Goal: Information Seeking & Learning: Find specific fact

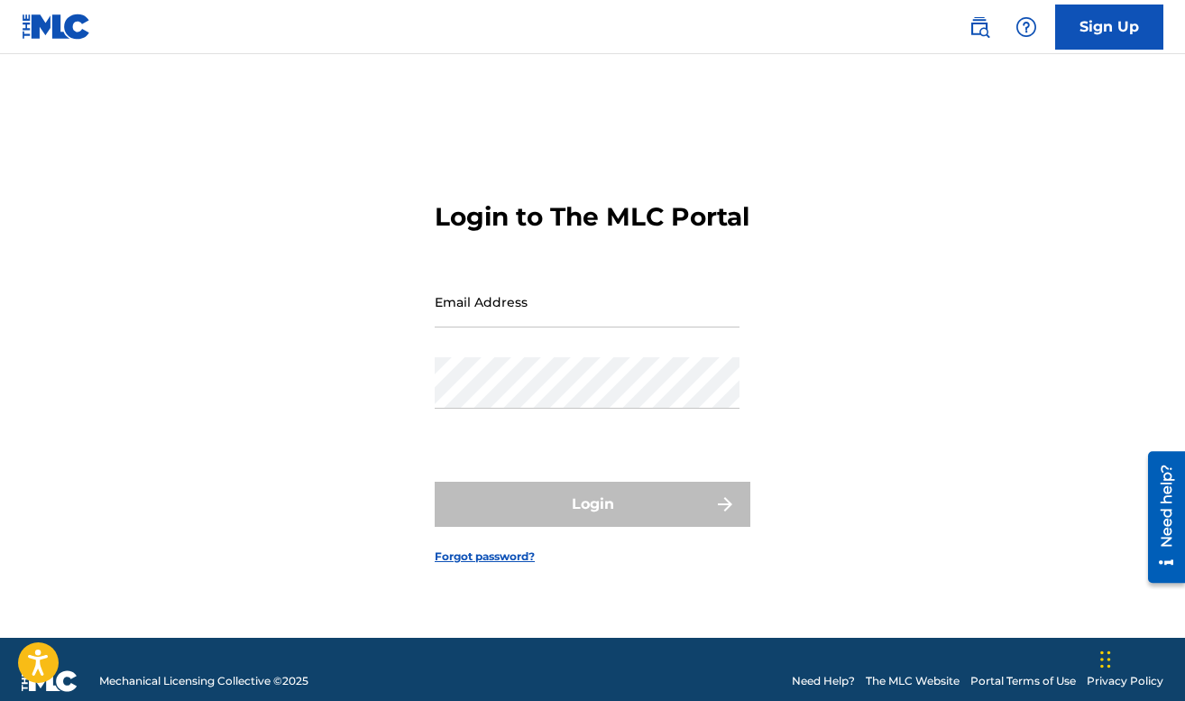
click at [975, 21] on img at bounding box center [980, 27] width 22 height 22
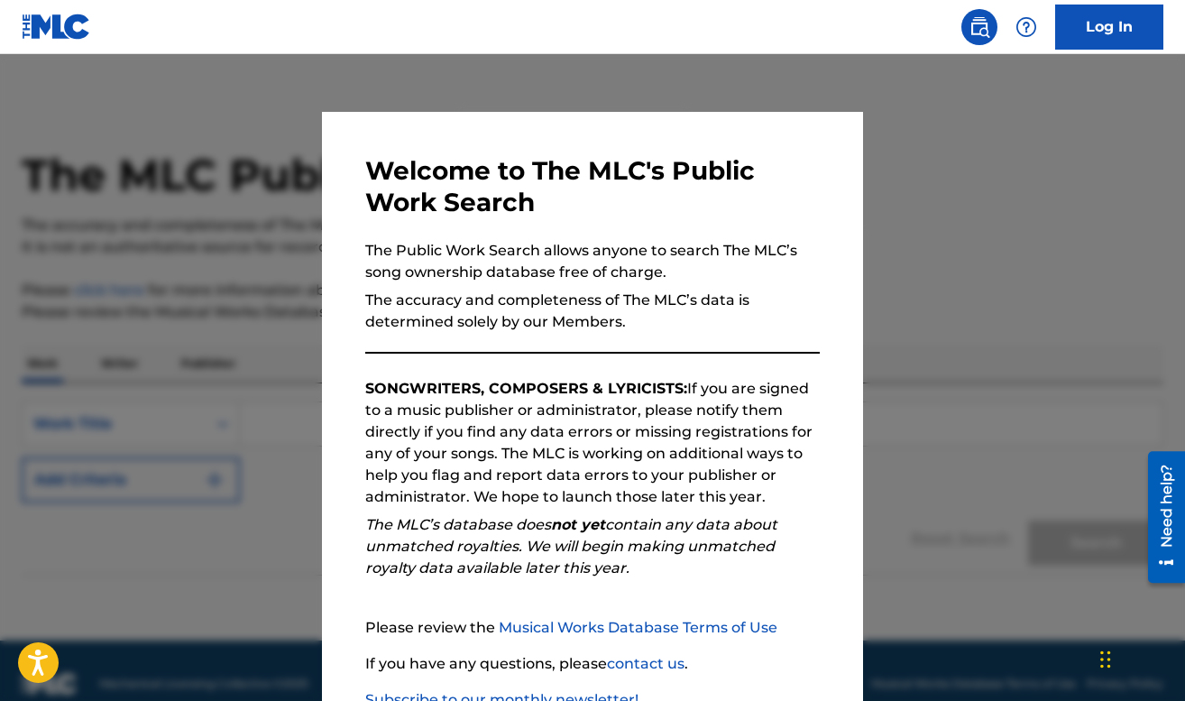
scroll to position [124, 0]
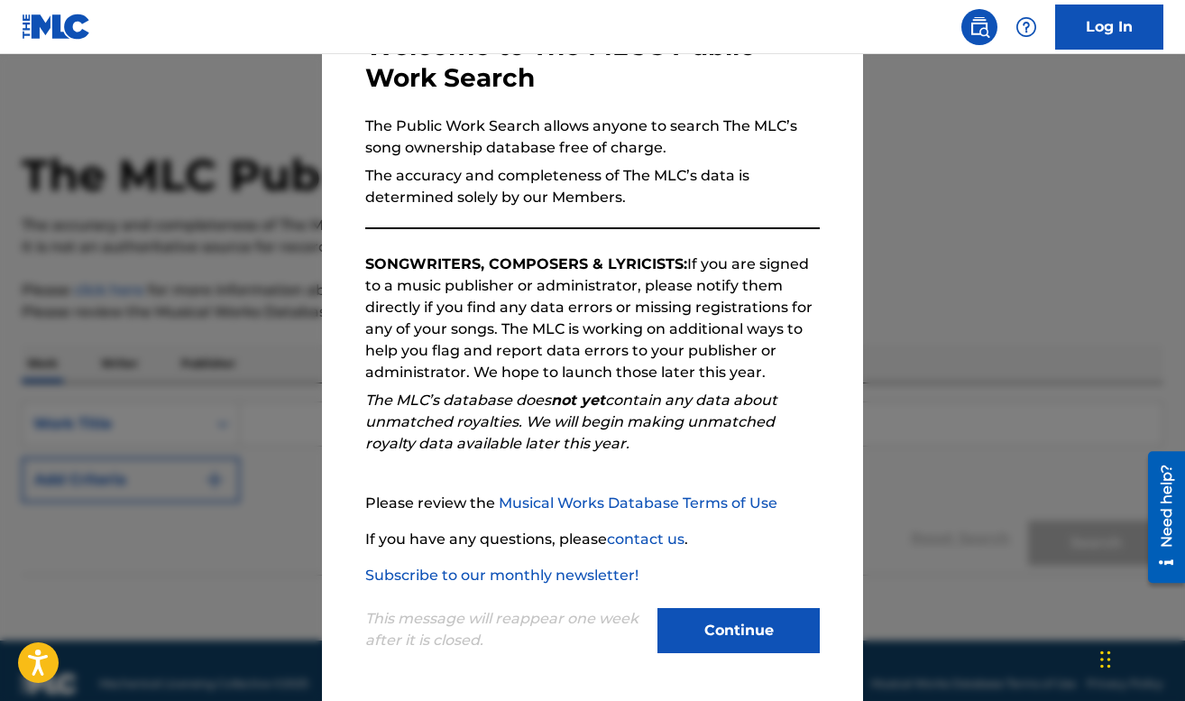
click at [695, 610] on button "Continue" at bounding box center [739, 630] width 162 height 45
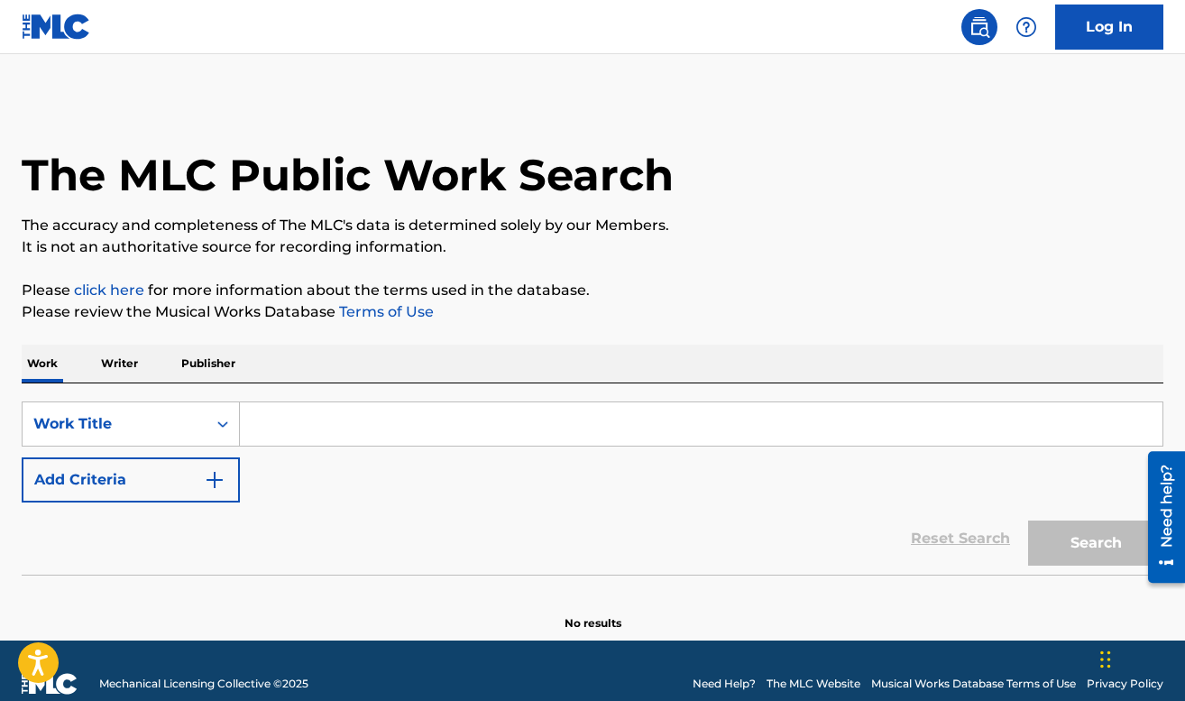
click at [411, 412] on input "Search Form" at bounding box center [701, 423] width 923 height 43
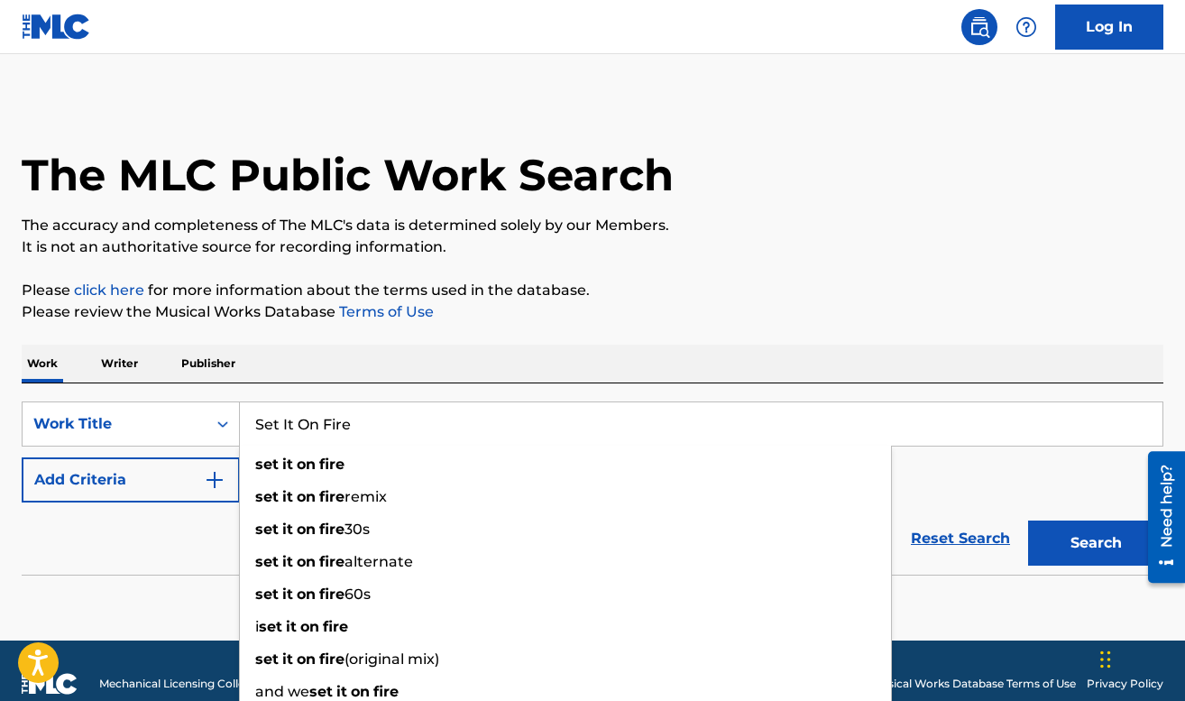
type input "Set It On Fire"
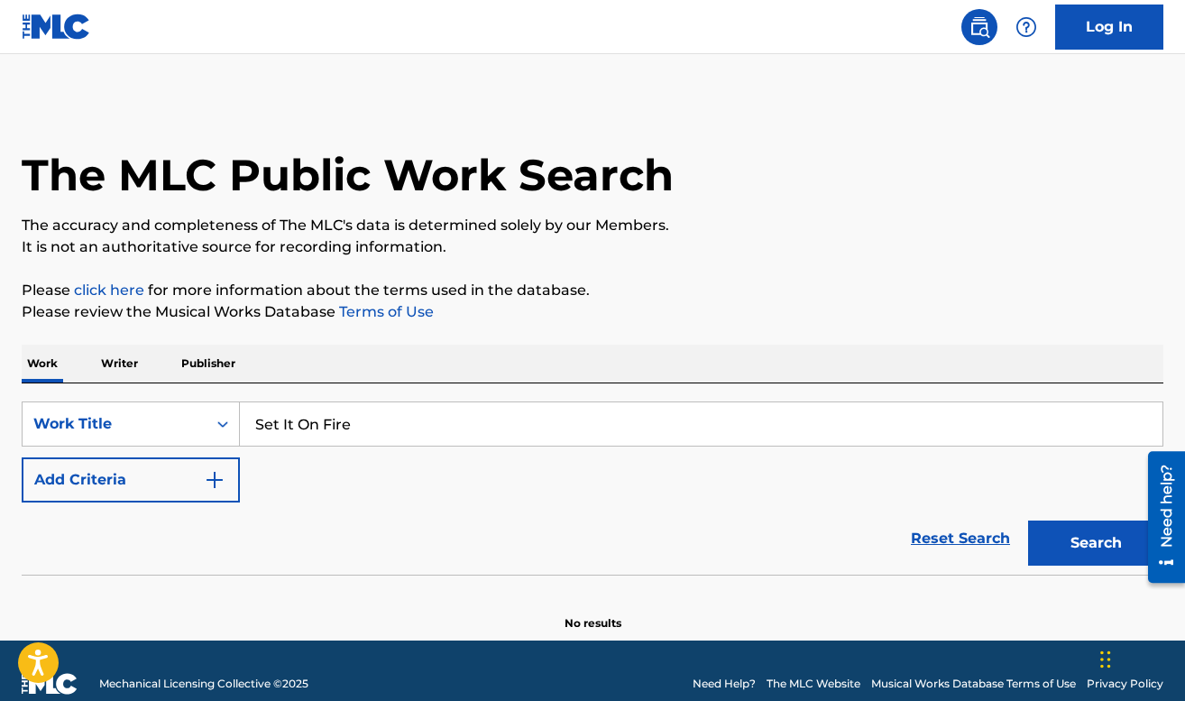
click at [22, 457] on button "Add Criteria" at bounding box center [131, 479] width 218 height 45
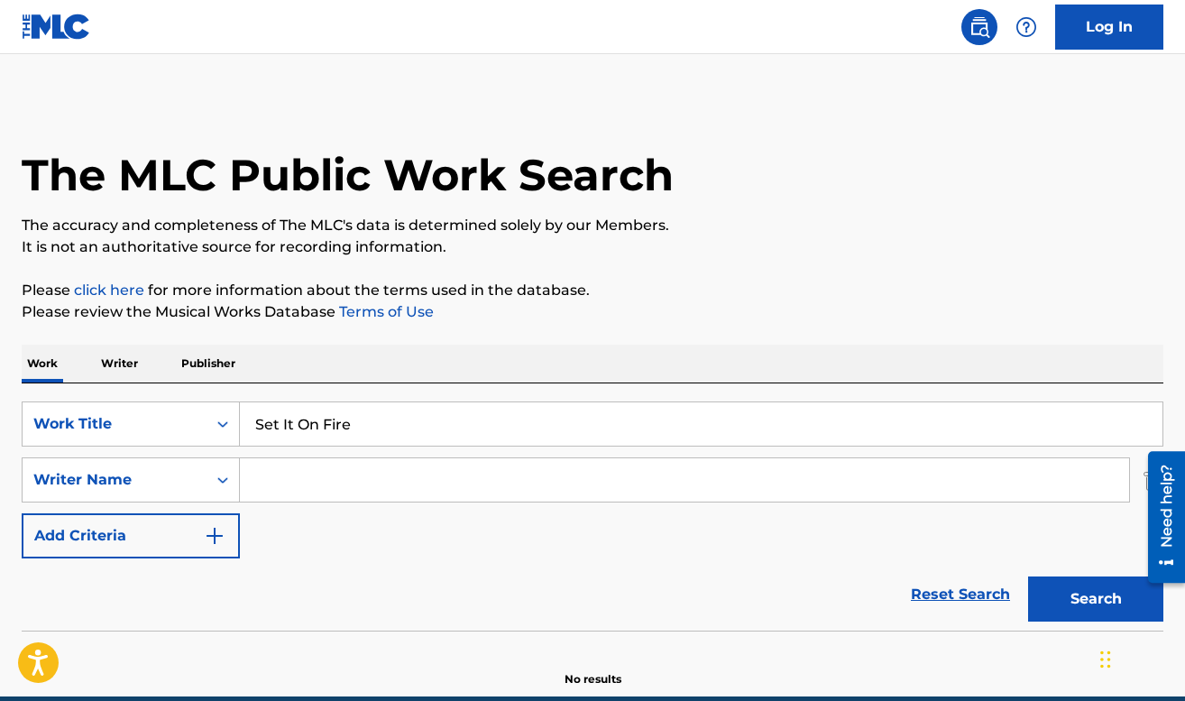
click at [313, 500] on input "Search Form" at bounding box center [684, 479] width 889 height 43
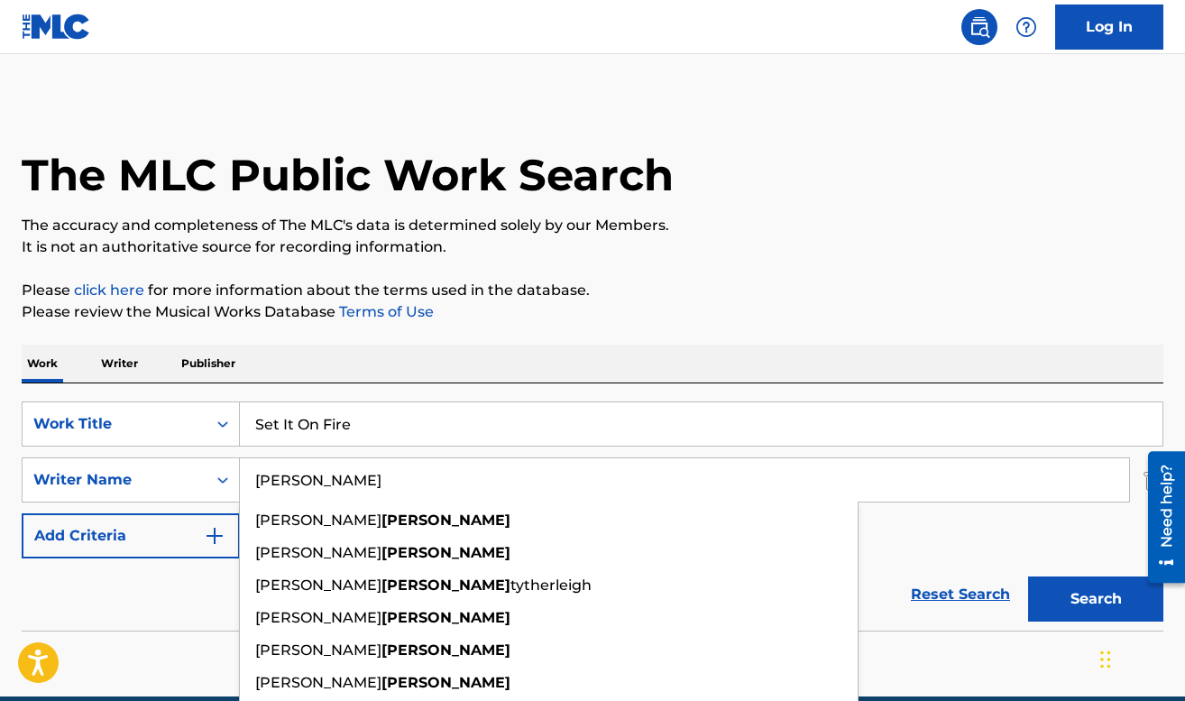
type input "[PERSON_NAME]"
click at [1028, 576] on button "Search" at bounding box center [1095, 598] width 135 height 45
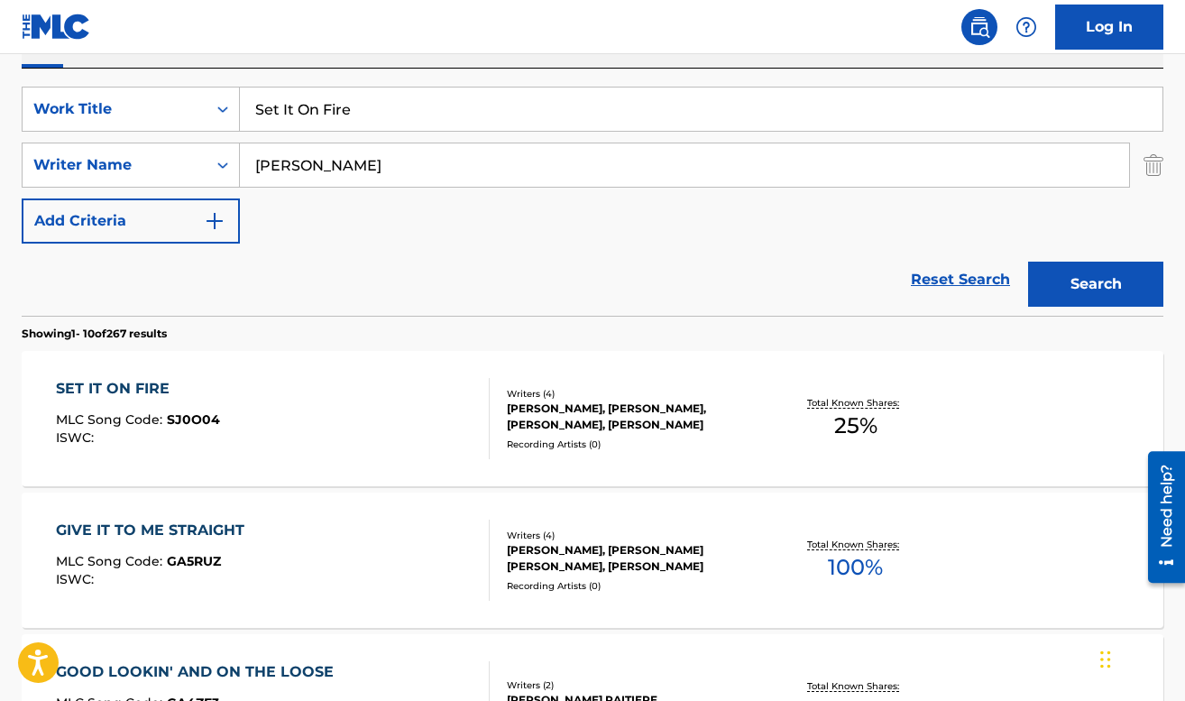
scroll to position [322, 0]
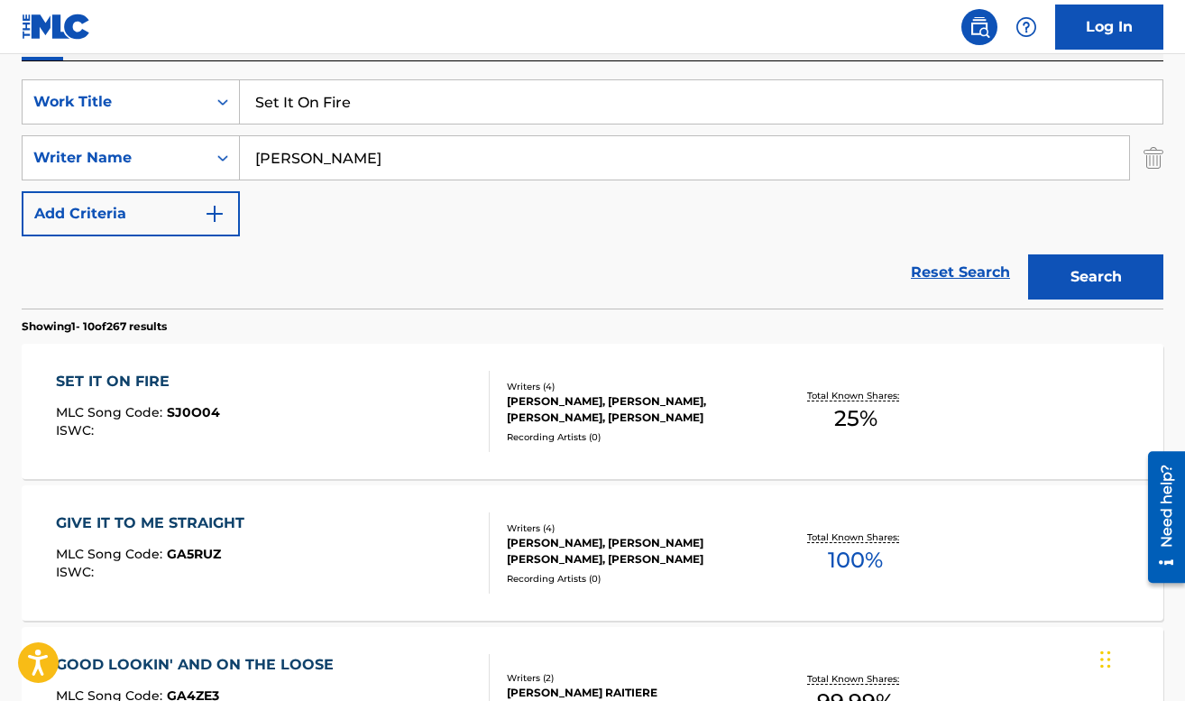
click at [141, 377] on div "SET IT ON FIRE" at bounding box center [138, 382] width 164 height 22
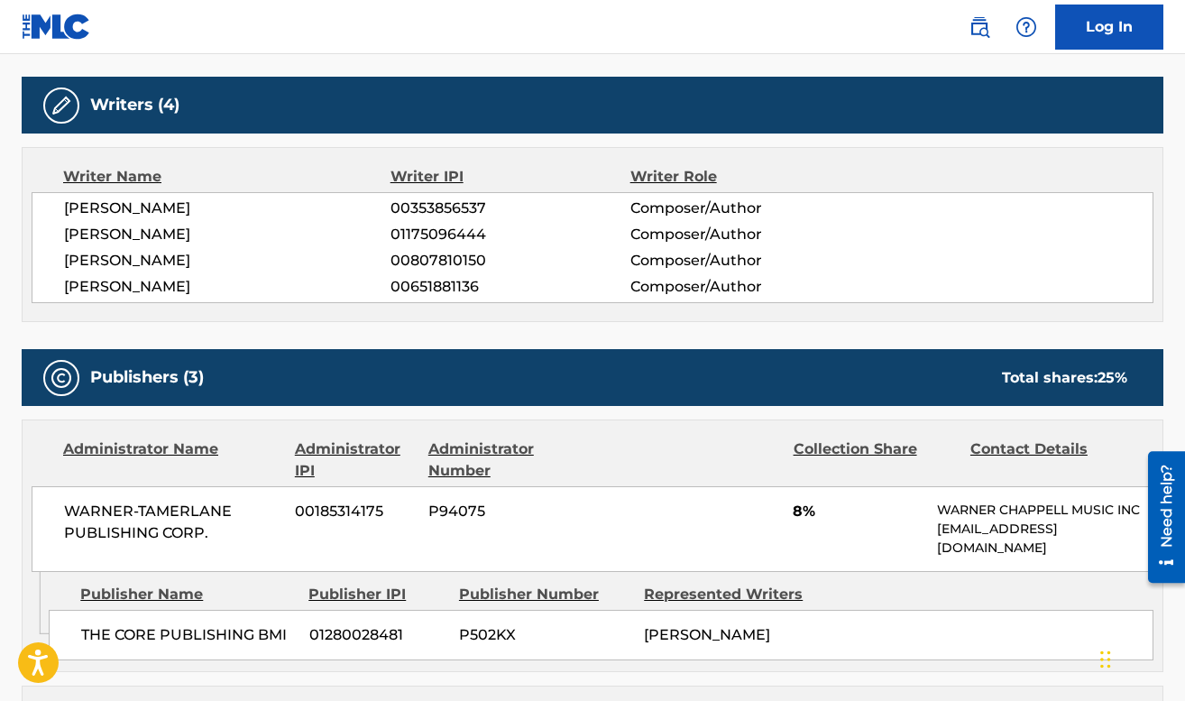
scroll to position [559, 0]
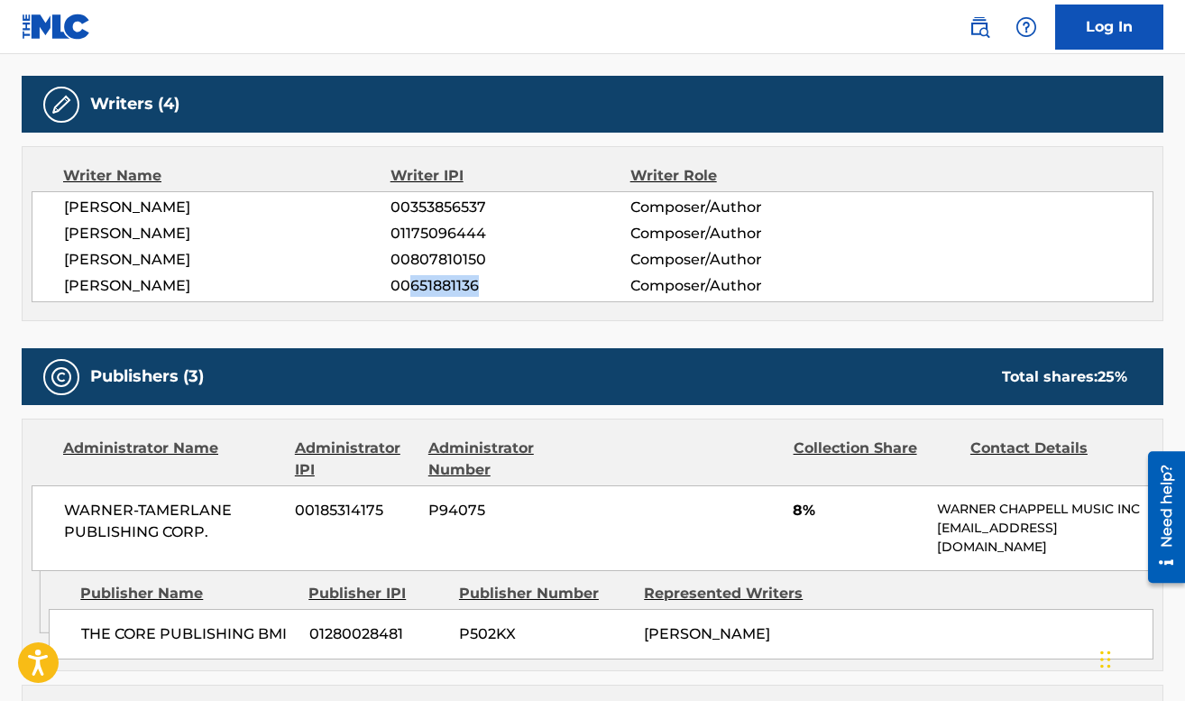
drag, startPoint x: 482, startPoint y: 288, endPoint x: 406, endPoint y: 286, distance: 75.8
click at [406, 286] on span "00651881136" at bounding box center [511, 286] width 240 height 22
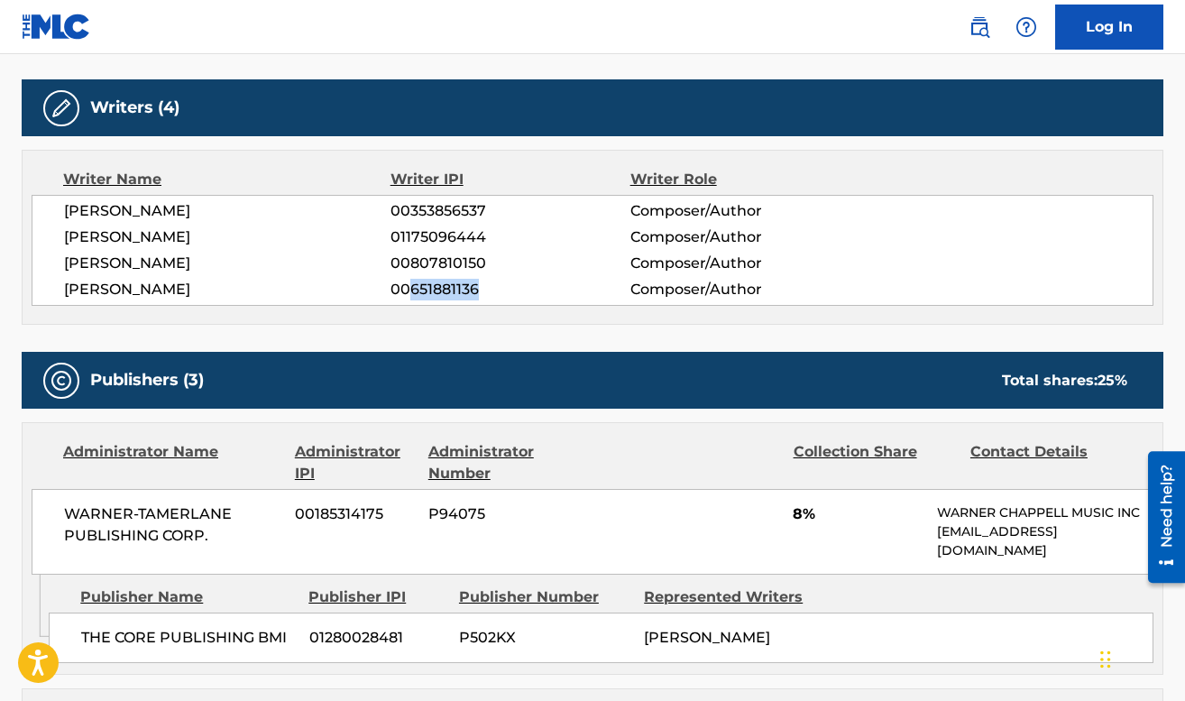
scroll to position [0, 0]
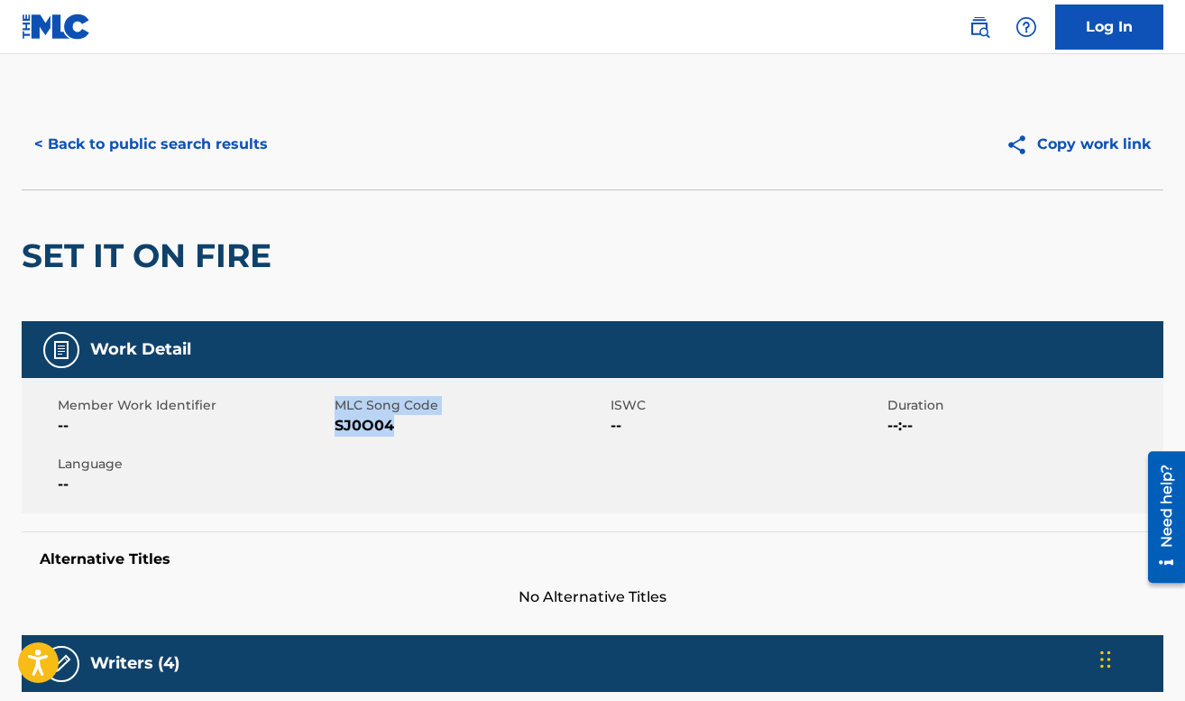
drag, startPoint x: 406, startPoint y: 426, endPoint x: 333, endPoint y: 426, distance: 73.1
click at [333, 426] on div "Member Work Identifier -- MLC Song Code SJ0O04 ISWC -- Duration --:-- Language …" at bounding box center [593, 445] width 1142 height 135
click at [333, 426] on div "Member Work Identifier --" at bounding box center [196, 416] width 277 height 41
drag, startPoint x: 400, startPoint y: 424, endPoint x: 337, endPoint y: 425, distance: 62.2
click at [337, 425] on span "SJ0O04" at bounding box center [471, 426] width 272 height 22
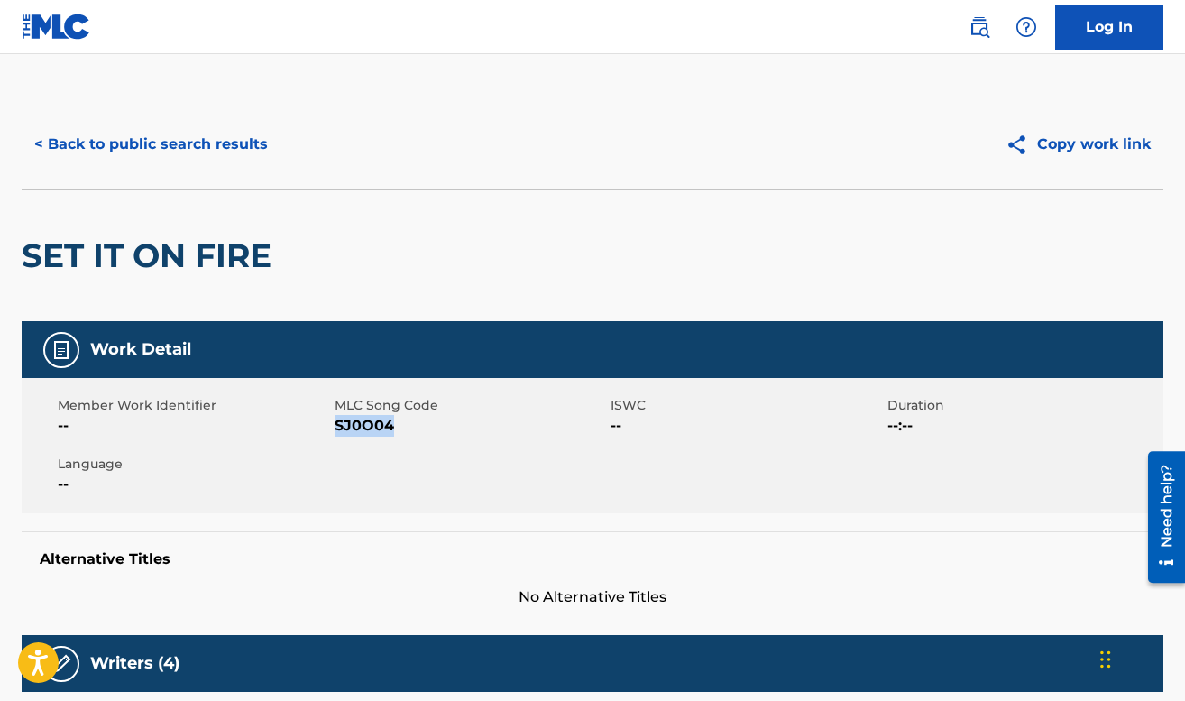
copy span "SJ0O04"
